Goal: Entertainment & Leisure: Browse casually

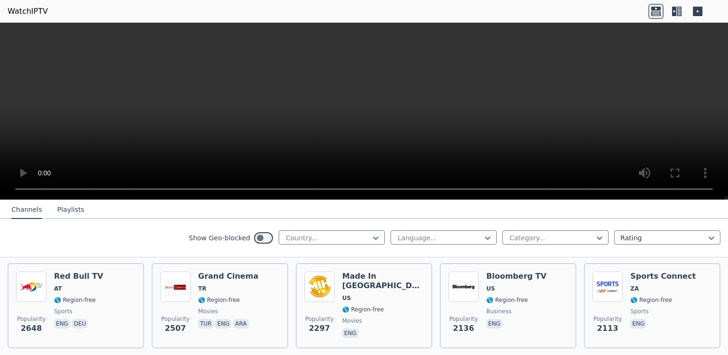
scroll to position [372, 0]
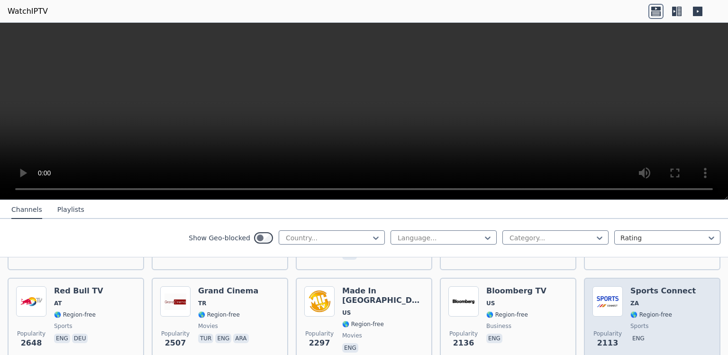
click at [651, 287] on h6 "Sports Connect" at bounding box center [663, 290] width 65 height 9
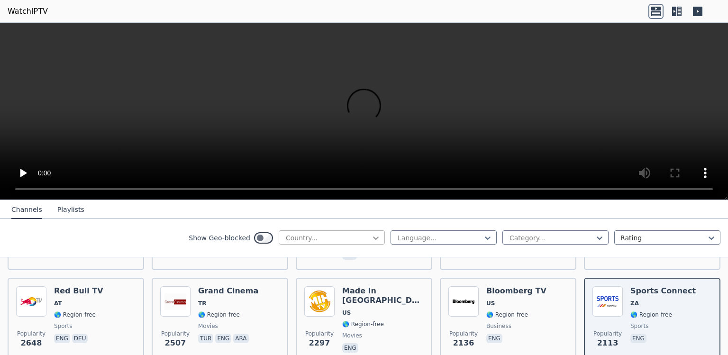
click at [371, 234] on div at bounding box center [375, 237] width 9 height 9
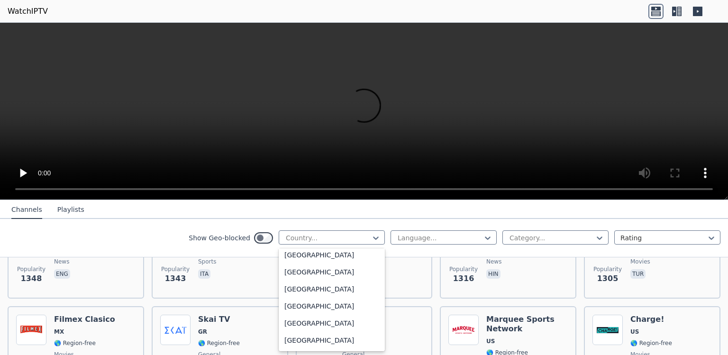
scroll to position [3657, 0]
click at [346, 195] on div "[GEOGRAPHIC_DATA]" at bounding box center [332, 186] width 106 height 17
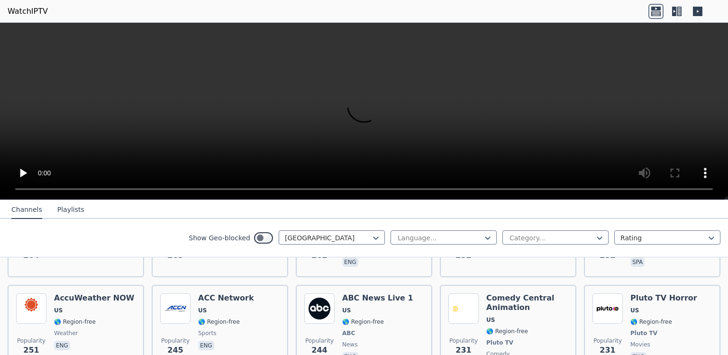
scroll to position [1943, 0]
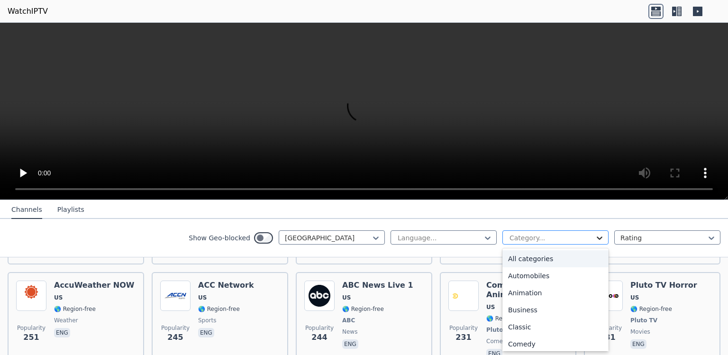
click at [597, 239] on icon at bounding box center [600, 238] width 6 height 3
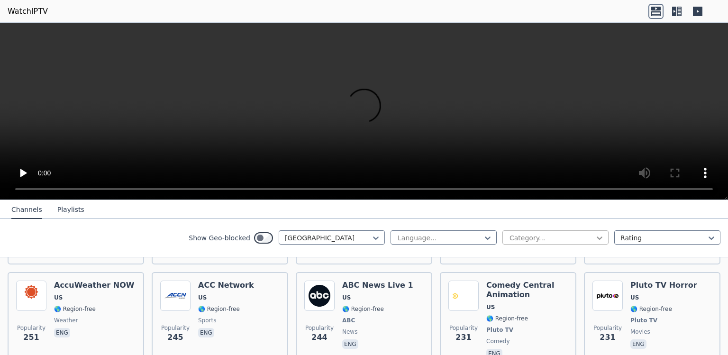
click at [597, 239] on icon at bounding box center [600, 238] width 6 height 3
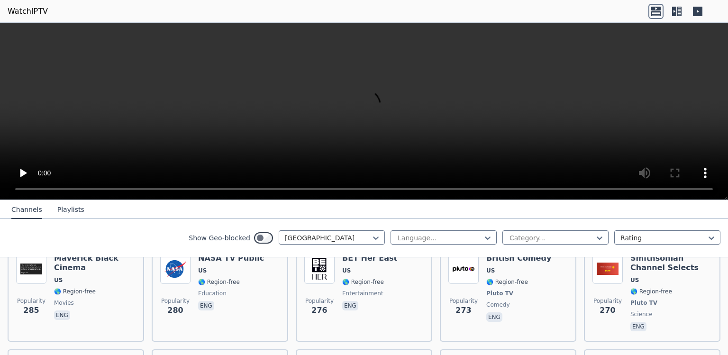
scroll to position [1889, 0]
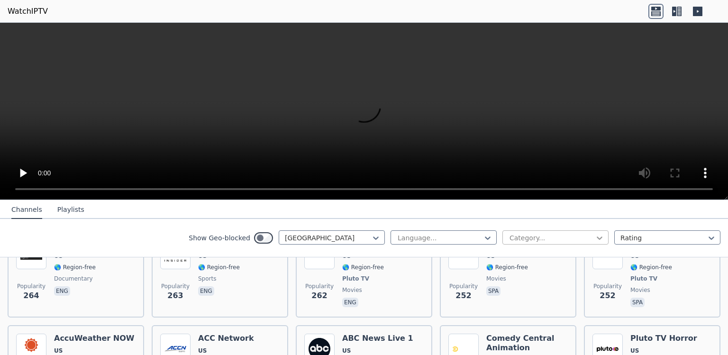
click at [597, 239] on icon at bounding box center [600, 238] width 6 height 3
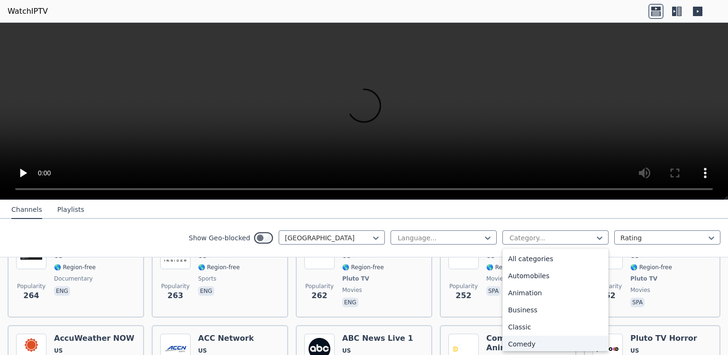
click at [596, 350] on div "Comedy" at bounding box center [556, 344] width 106 height 17
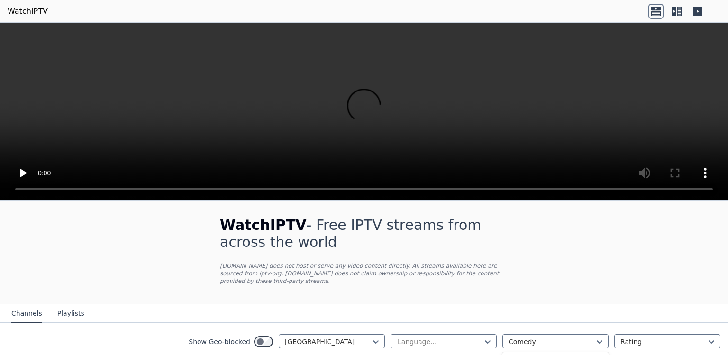
click at [596, 347] on div at bounding box center [599, 341] width 9 height 9
click at [597, 342] on icon at bounding box center [600, 342] width 6 height 3
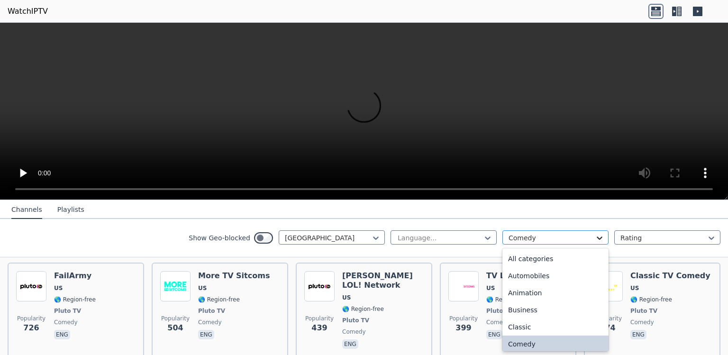
click at [596, 236] on icon at bounding box center [599, 237] width 9 height 9
click at [588, 259] on div "All categories" at bounding box center [556, 258] width 106 height 17
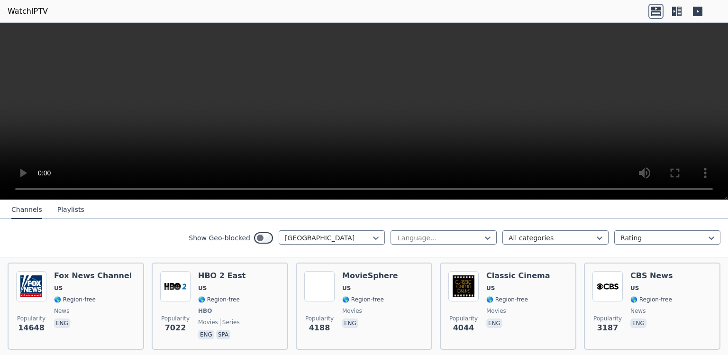
click at [61, 213] on button "Playlists" at bounding box center [70, 210] width 27 height 18
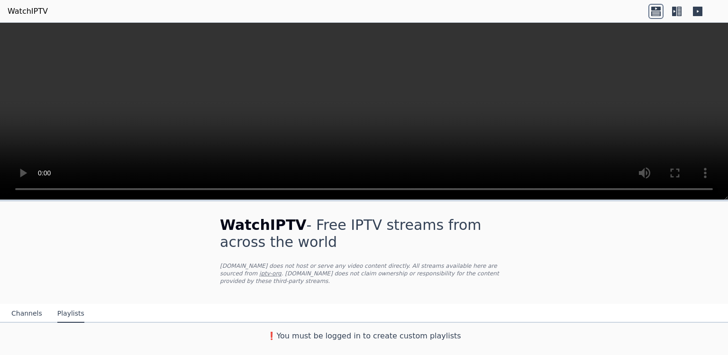
click at [31, 315] on button "Channels" at bounding box center [26, 314] width 31 height 18
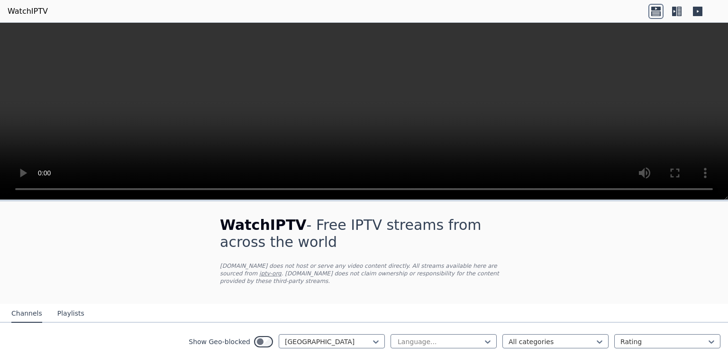
click at [23, 315] on button "Channels" at bounding box center [26, 314] width 31 height 18
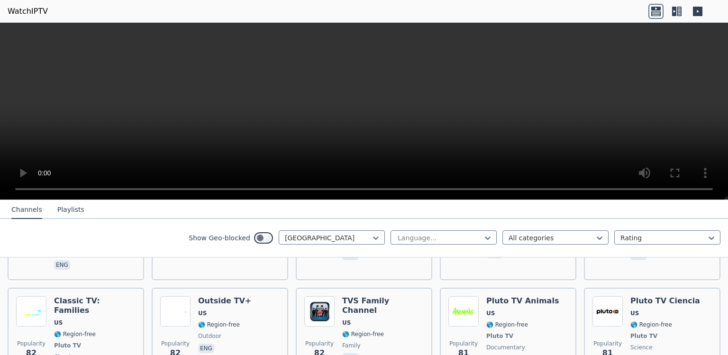
scroll to position [4879, 0]
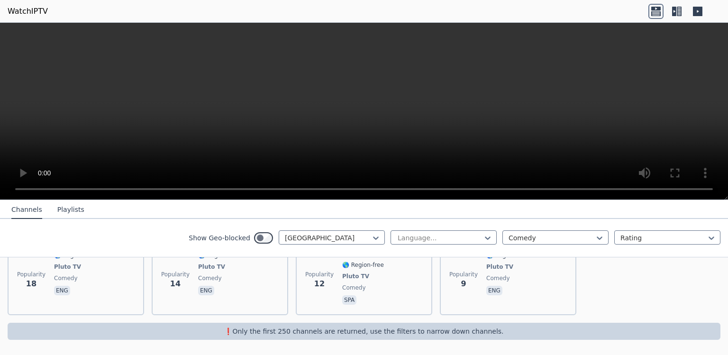
scroll to position [1061, 0]
